Goal: Information Seeking & Learning: Learn about a topic

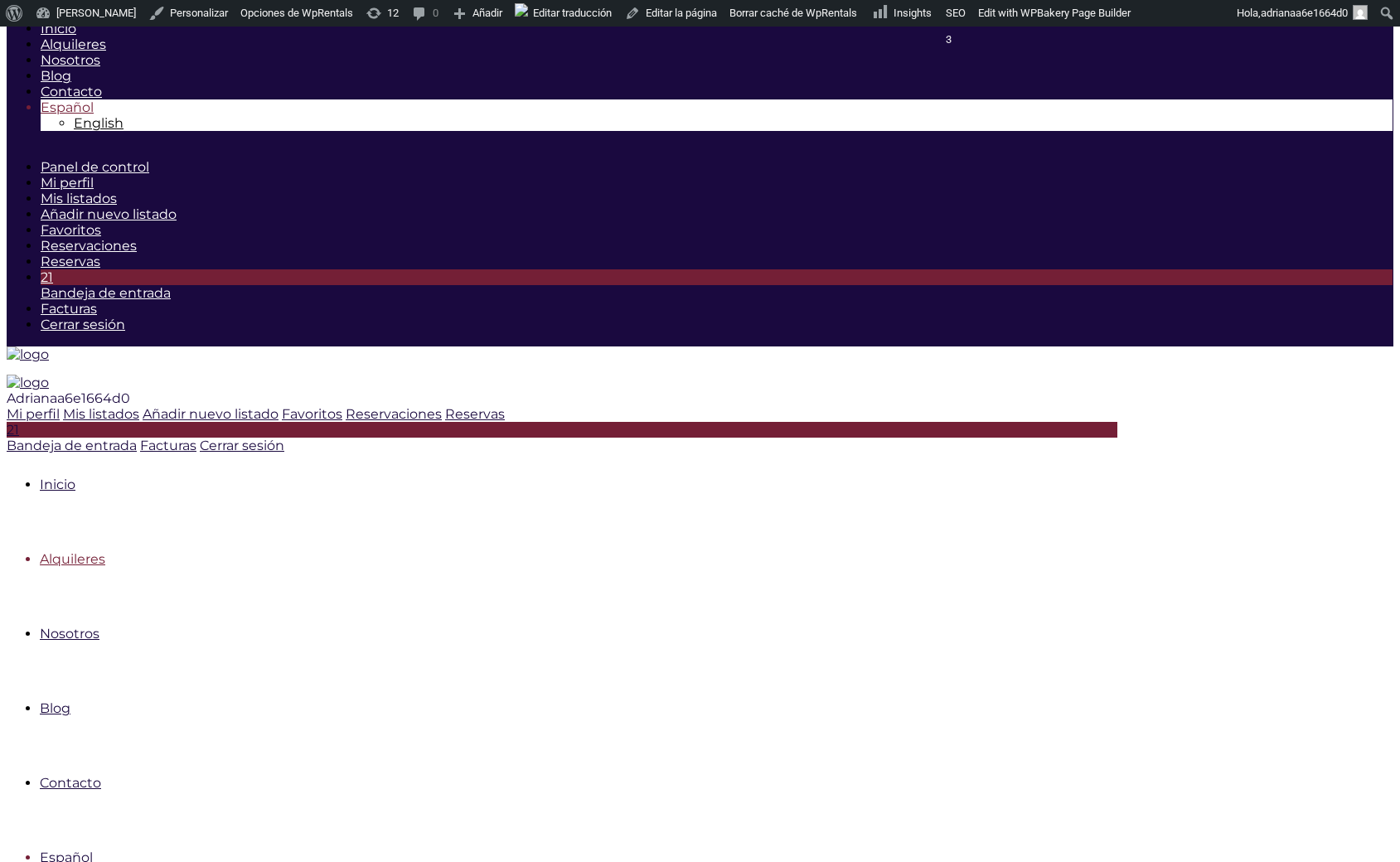
scroll to position [253, 0]
checkbox input "true"
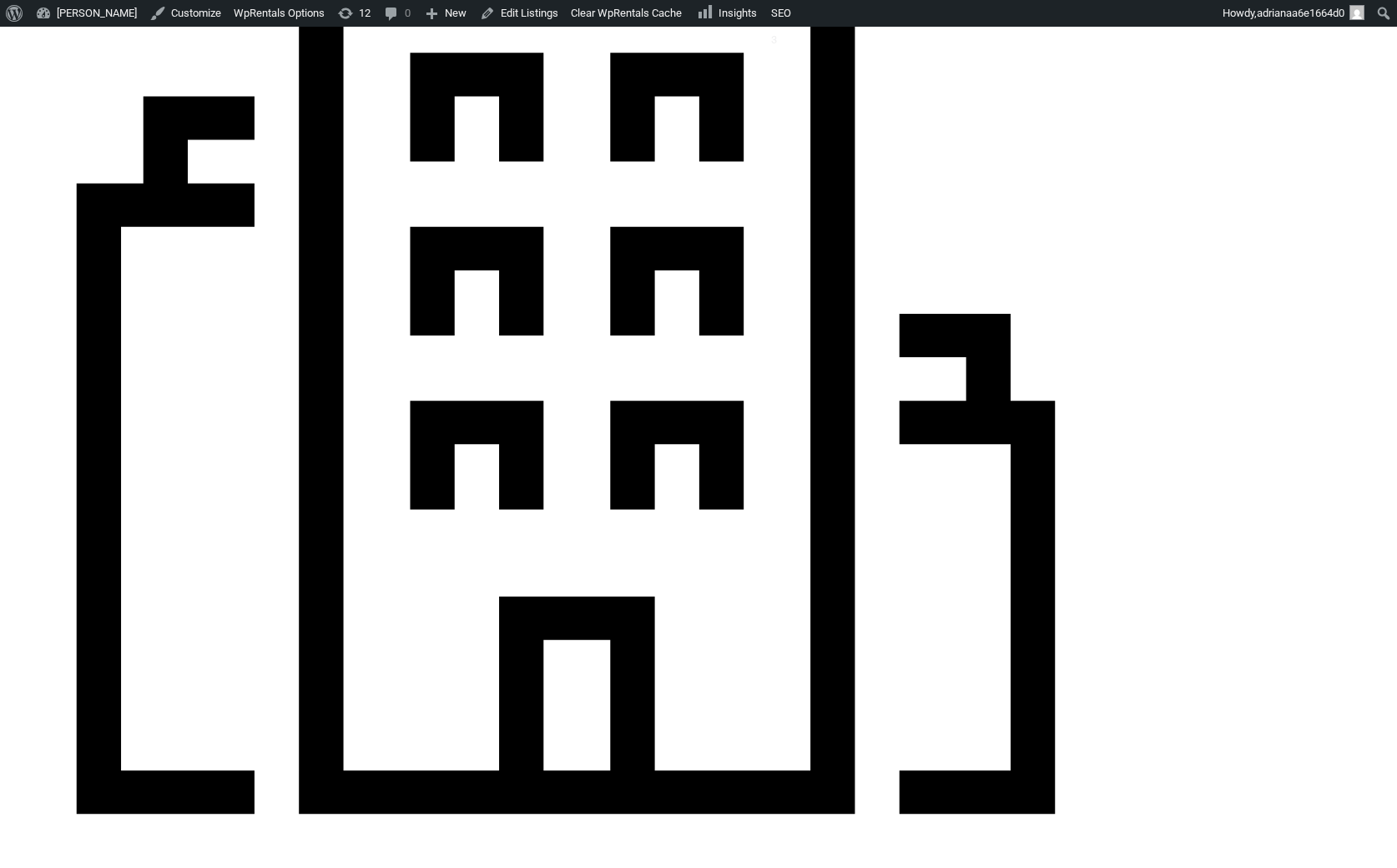
scroll to position [908, 0]
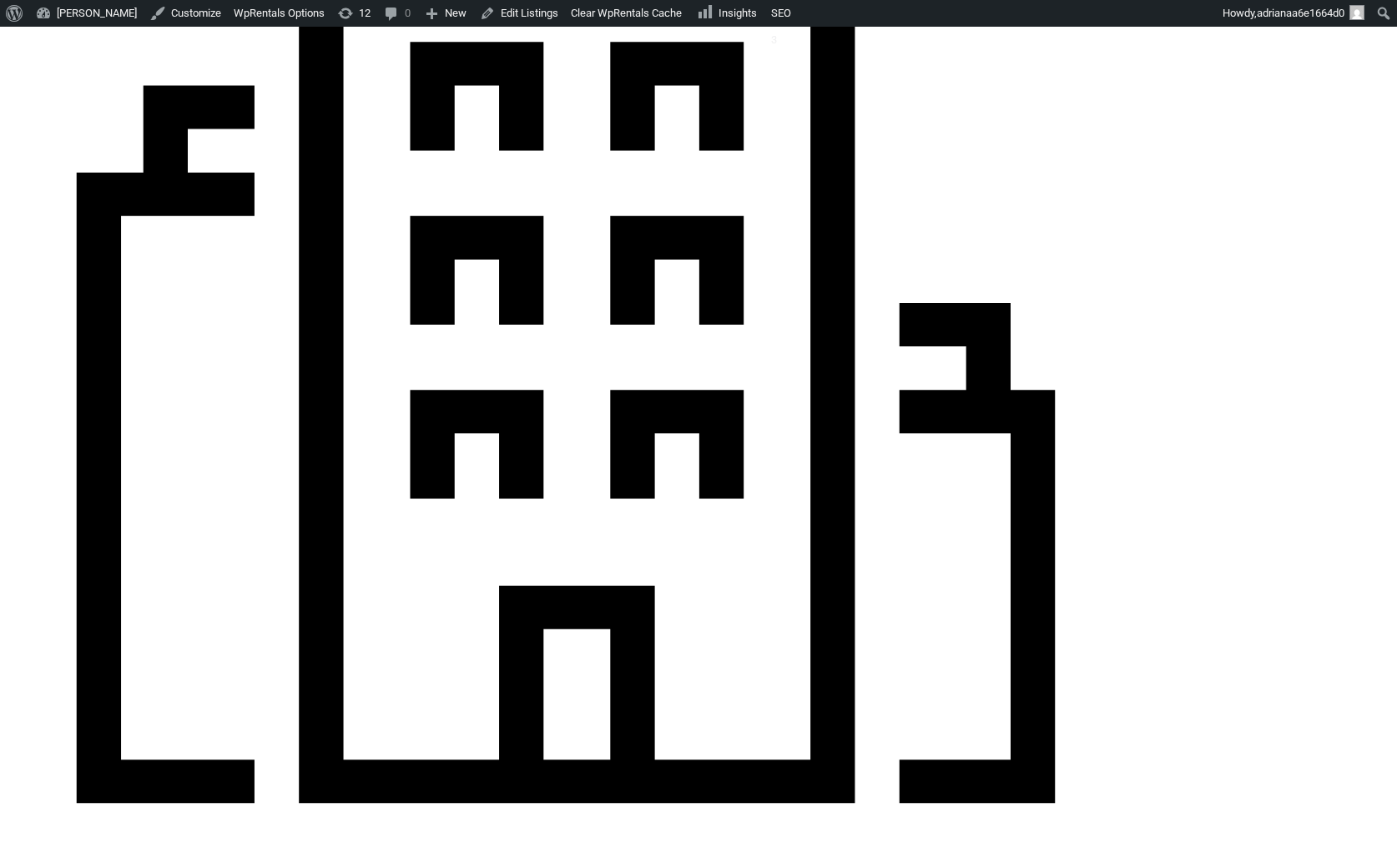
click at [73, 10] on img at bounding box center [73, 10] width 0 height 0
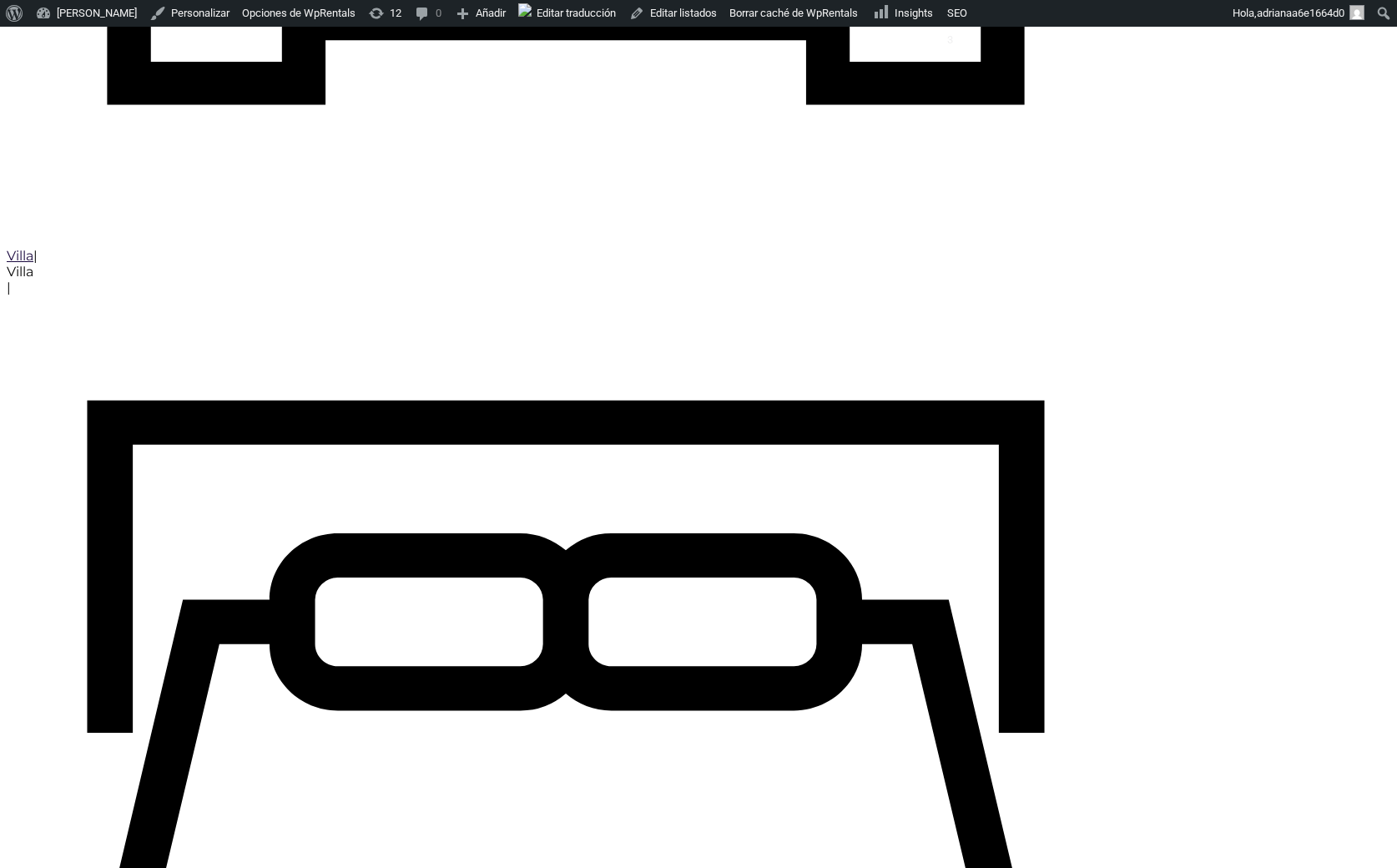
scroll to position [2724, 0]
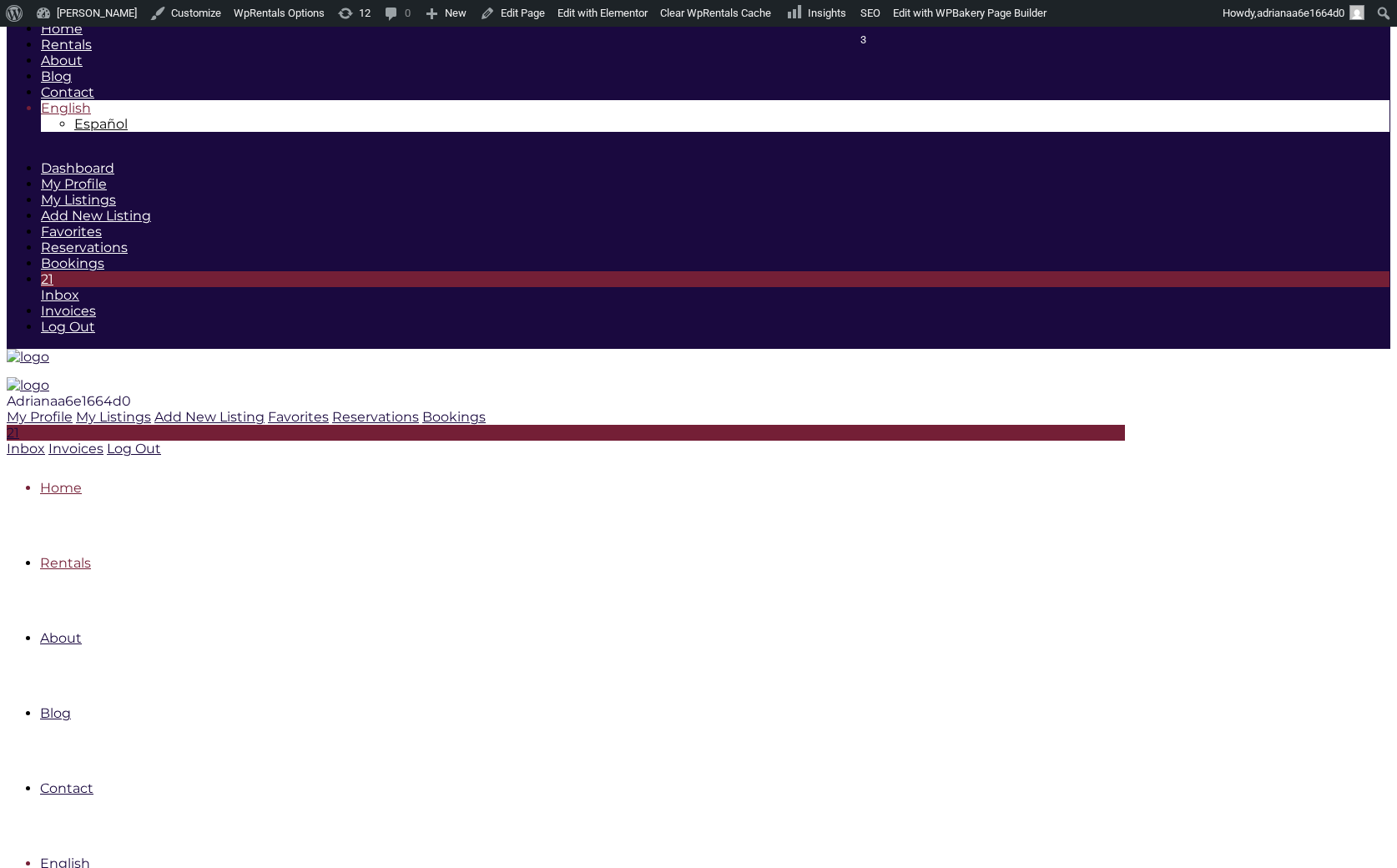
click at [91, 555] on link "Rentals" at bounding box center [65, 562] width 51 height 16
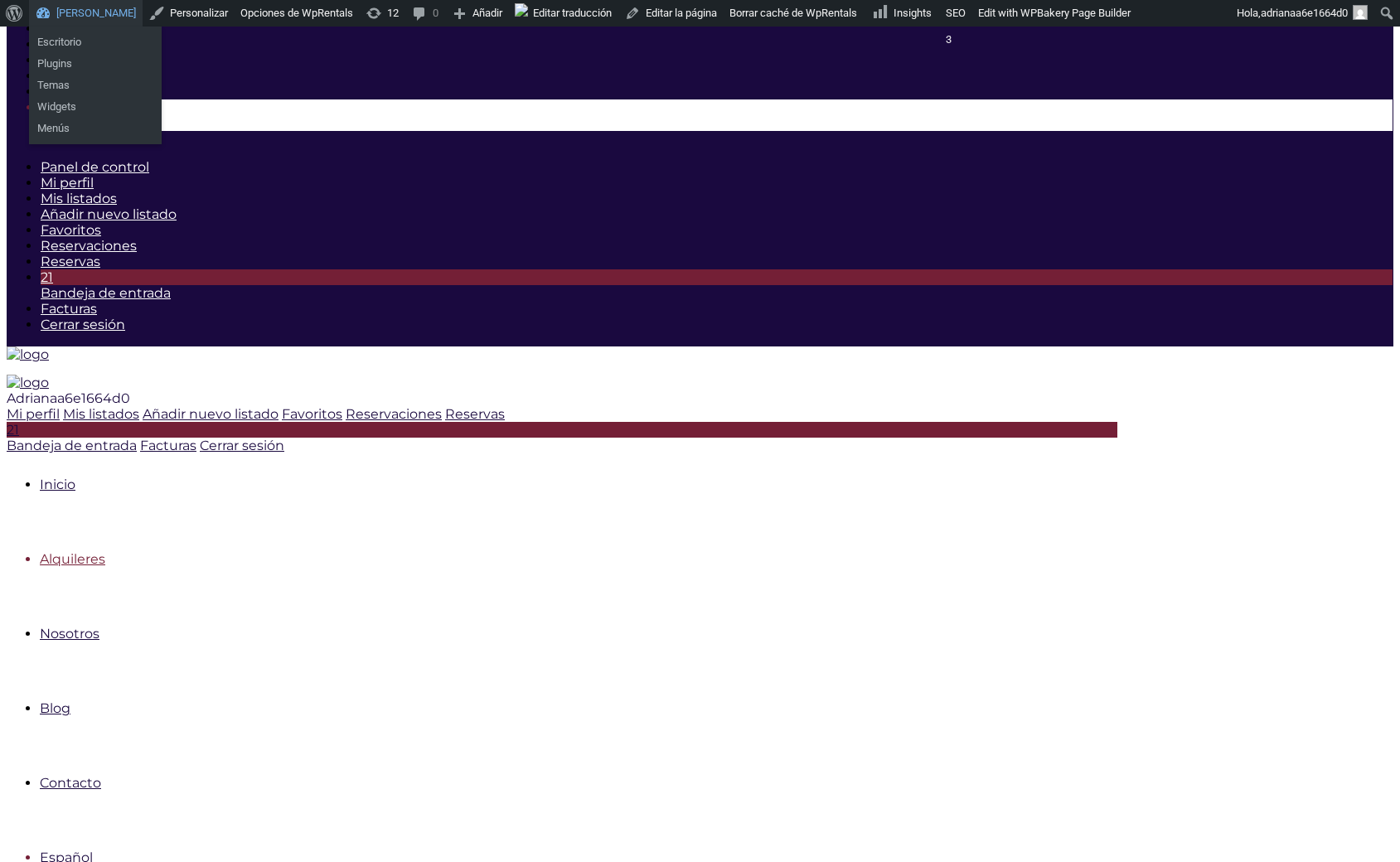
click at [101, 5] on link "[PERSON_NAME]" at bounding box center [86, 13] width 113 height 26
